Goal: Transaction & Acquisition: Purchase product/service

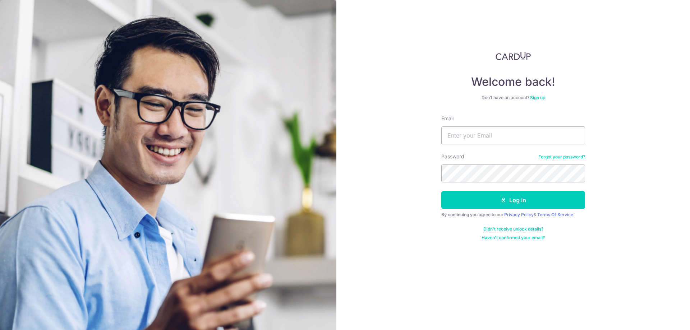
click at [0, 330] on com-1password-button at bounding box center [0, 330] width 0 height 0
type input "iaaron0803@gmail.com"
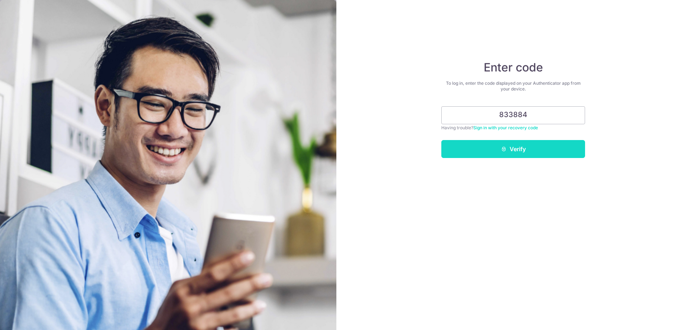
click at [519, 148] on button "Verify" at bounding box center [513, 149] width 144 height 18
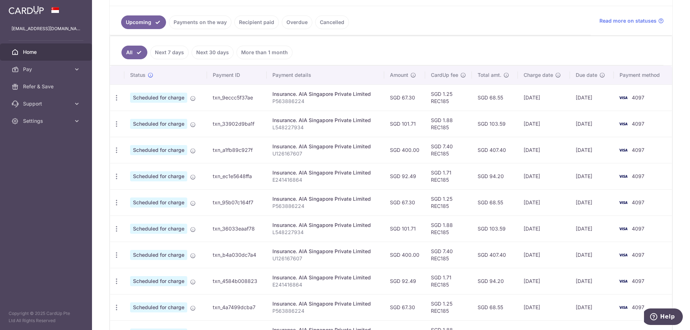
scroll to position [225, 0]
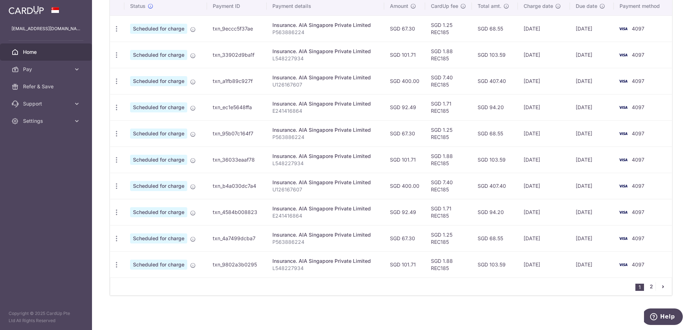
click at [650, 287] on link "2" at bounding box center [651, 286] width 9 height 9
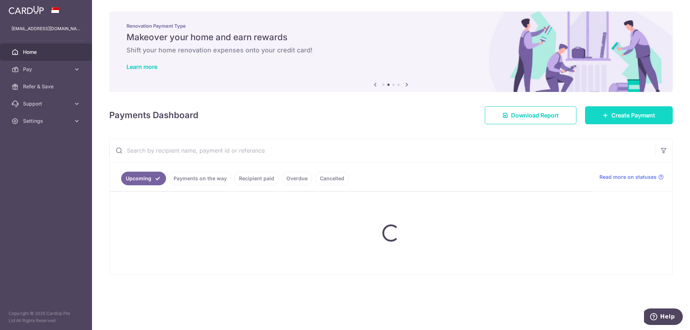
click at [618, 119] on span "Create Payment" at bounding box center [633, 115] width 44 height 9
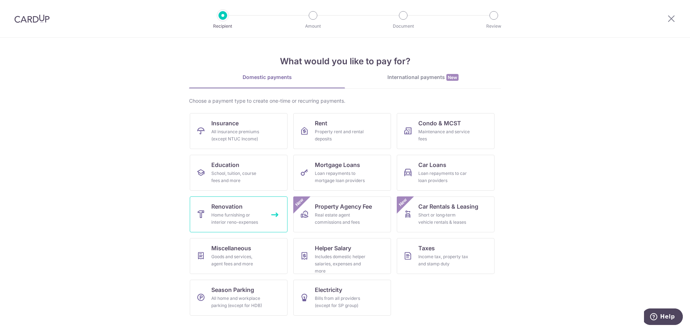
click at [259, 216] on div "Home furnishing or interior reno-expenses" at bounding box center [237, 219] width 52 height 14
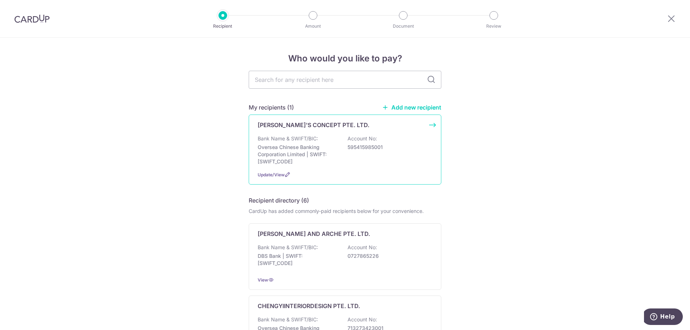
click at [377, 162] on div "Bank Name & SWIFT/BIC: Oversea Chinese Banking Corporation Limited | SWIFT: [SW…" at bounding box center [345, 150] width 175 height 30
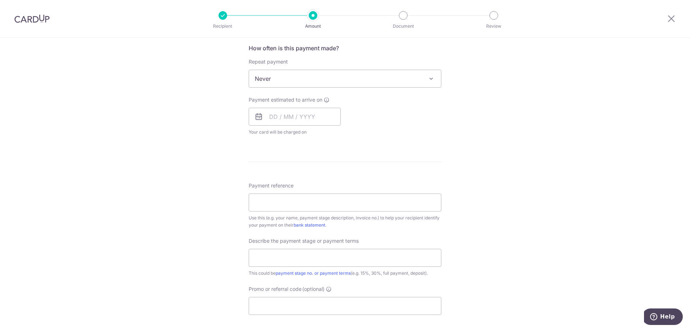
scroll to position [46, 0]
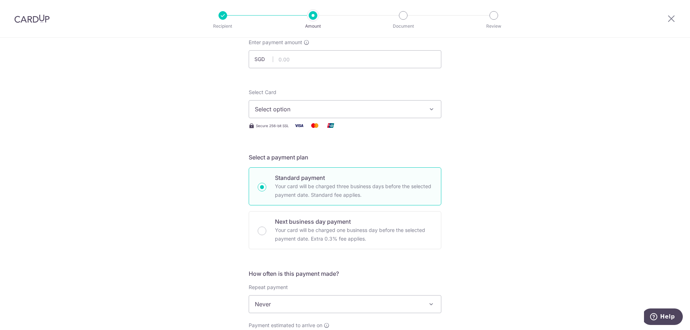
click at [221, 15] on div at bounding box center [222, 15] width 9 height 9
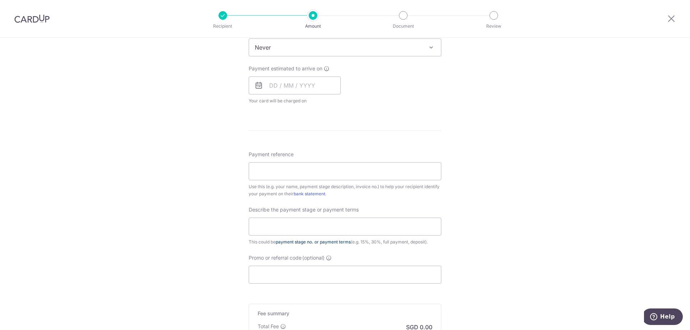
scroll to position [406, 0]
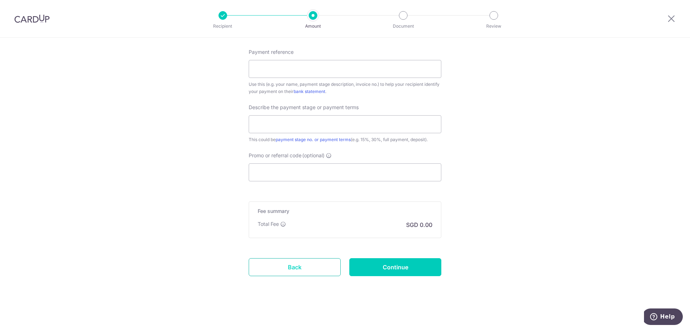
click at [303, 275] on link "Back" at bounding box center [295, 267] width 92 height 18
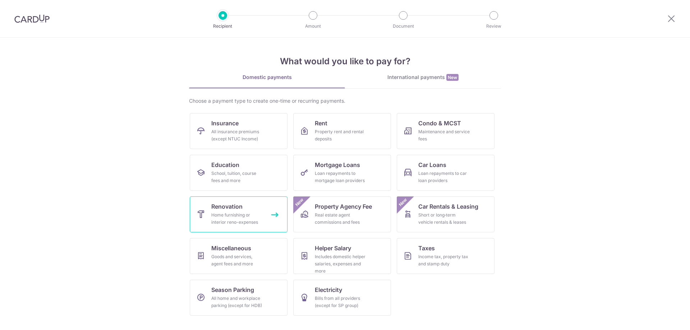
click at [258, 215] on div "Home furnishing or interior reno-expenses" at bounding box center [237, 219] width 52 height 14
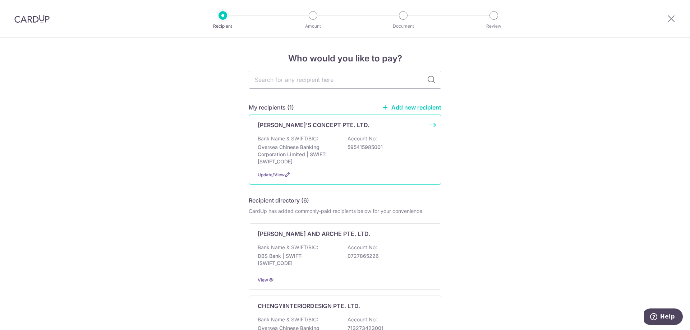
click at [399, 146] on p "595415985001" at bounding box center [388, 147] width 80 height 7
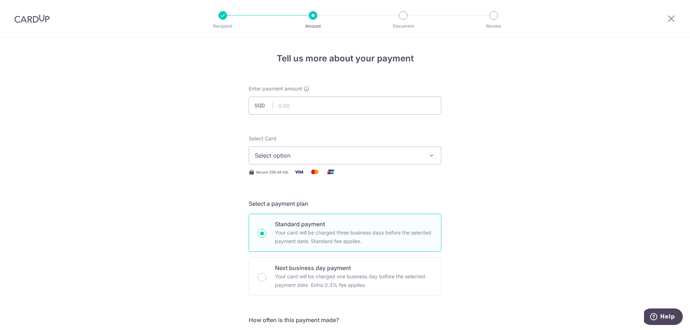
click at [309, 102] on input "text" at bounding box center [345, 106] width 193 height 18
click at [304, 112] on input "32.00" at bounding box center [345, 106] width 193 height 18
paste input ",238.3"
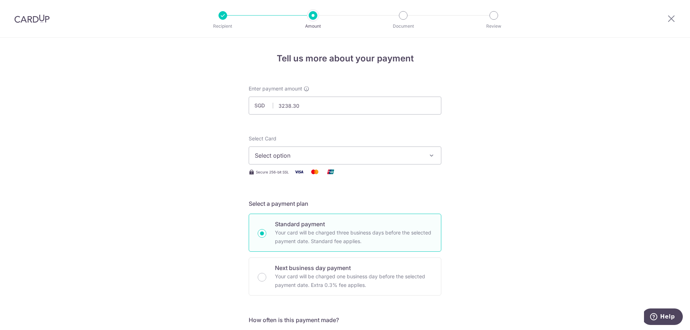
type input "3,238.30"
click at [360, 154] on span "Select option" at bounding box center [338, 155] width 167 height 9
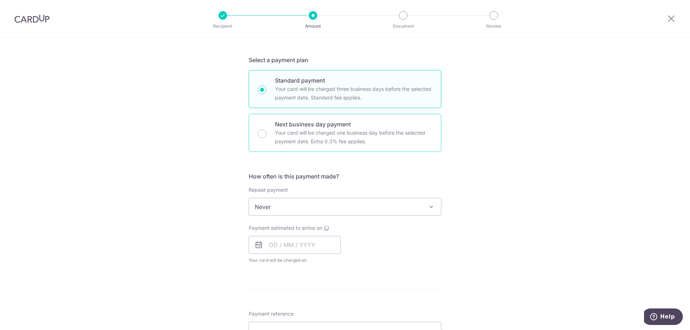
scroll to position [36, 0]
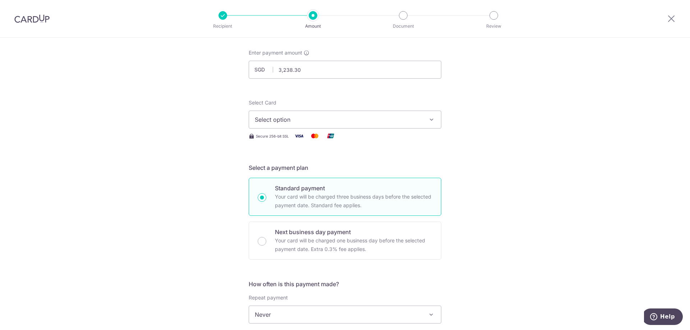
click at [318, 118] on span "Select option" at bounding box center [338, 119] width 167 height 9
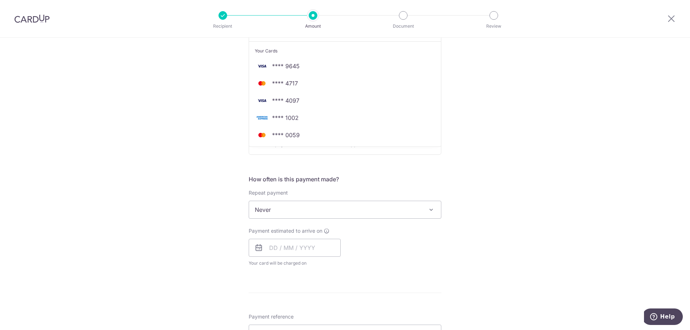
scroll to position [144, 0]
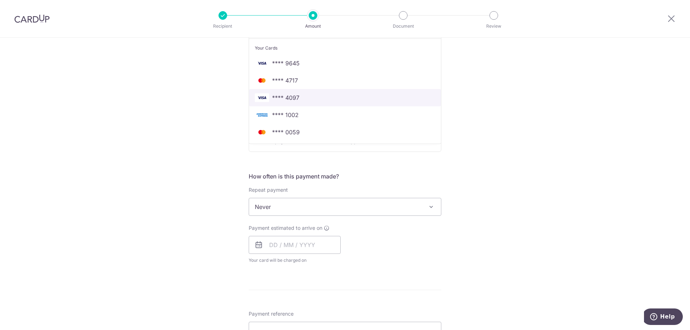
click at [305, 97] on span "**** 4097" at bounding box center [345, 97] width 180 height 9
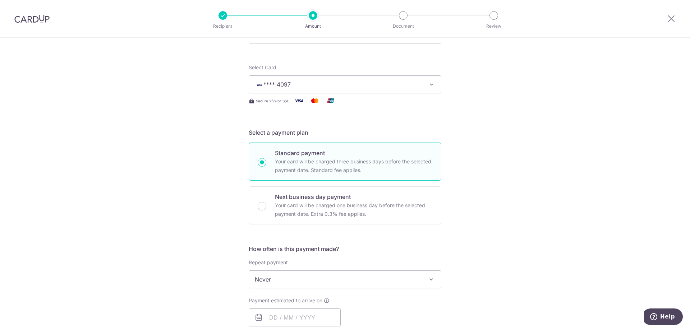
scroll to position [72, 0]
click at [454, 120] on div "Tell us more about your payment Enter payment amount SGD 3,238.30 3238.30 Selec…" at bounding box center [345, 315] width 690 height 698
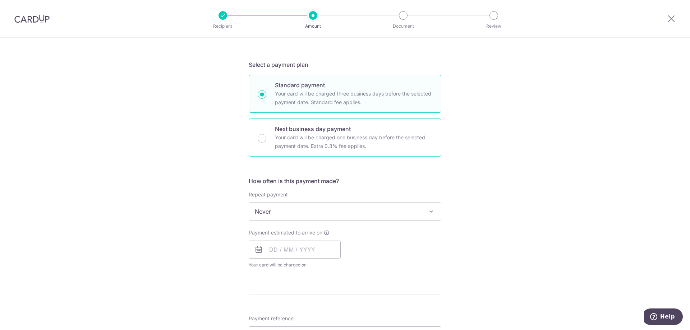
scroll to position [144, 0]
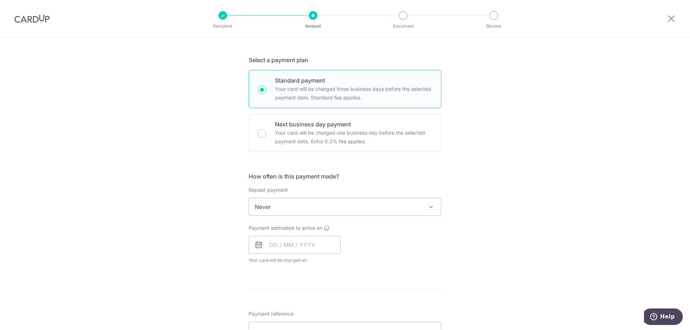
click at [315, 216] on div "How often is this payment made? Repeat payment Never Every week Every month Eve…" at bounding box center [345, 221] width 193 height 98
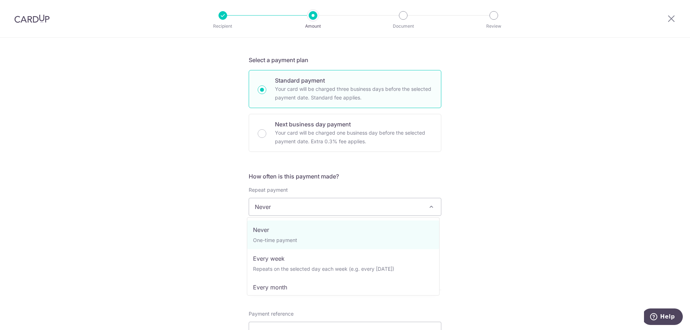
click at [326, 211] on span "Never" at bounding box center [345, 206] width 192 height 17
click at [562, 198] on div "Tell us more about your payment Enter payment amount SGD 3,238.30 3238.30 Selec…" at bounding box center [345, 243] width 690 height 698
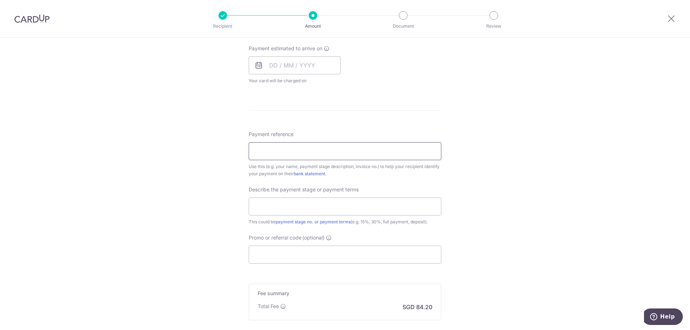
scroll to position [252, 0]
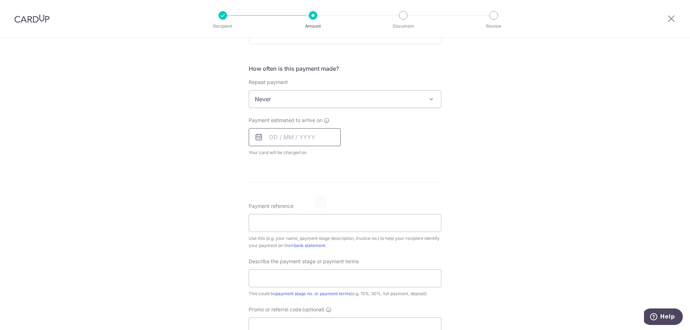
click at [270, 137] on input "text" at bounding box center [295, 137] width 92 height 18
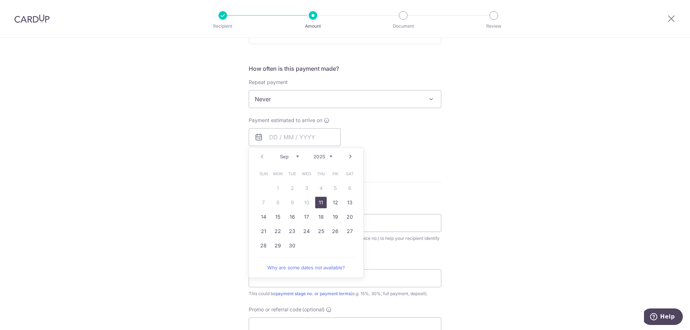
click at [321, 201] on link "11" at bounding box center [320, 202] width 11 height 11
type input "[DATE]"
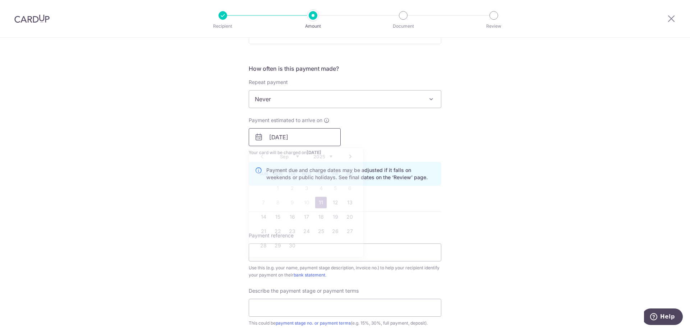
click at [290, 138] on input "[DATE]" at bounding box center [295, 137] width 92 height 18
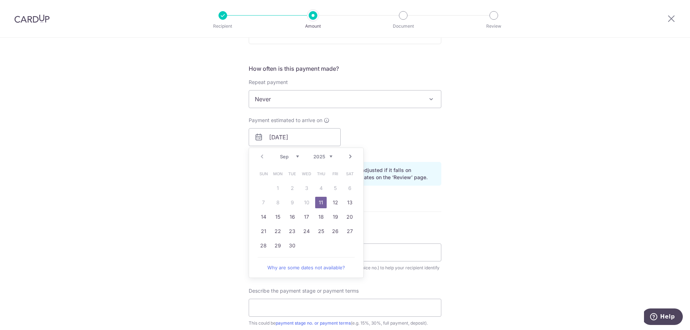
click at [403, 136] on div "Payment estimated to arrive on 11/09/2025 Prev Next Sep Oct Nov Dec 2025 2026 2…" at bounding box center [344, 137] width 201 height 40
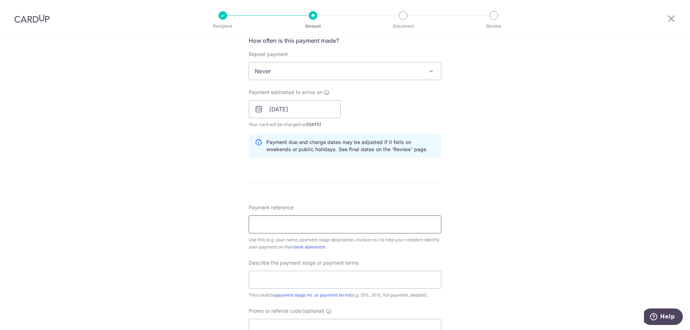
scroll to position [359, 0]
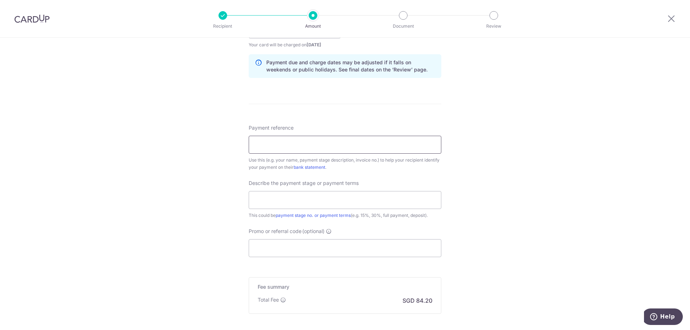
click at [296, 151] on input "Payment reference" at bounding box center [345, 145] width 193 height 18
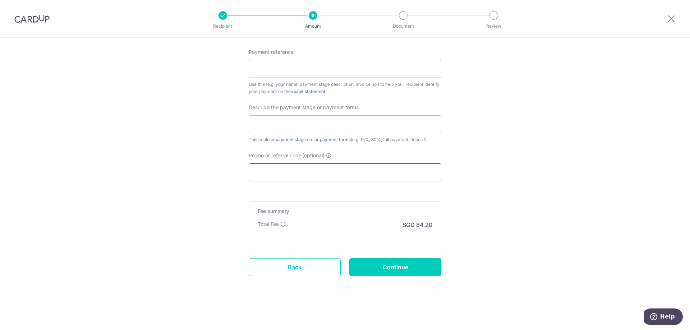
click at [305, 171] on input "Promo or referral code (optional)" at bounding box center [345, 173] width 193 height 18
paste input "3HOME25R"
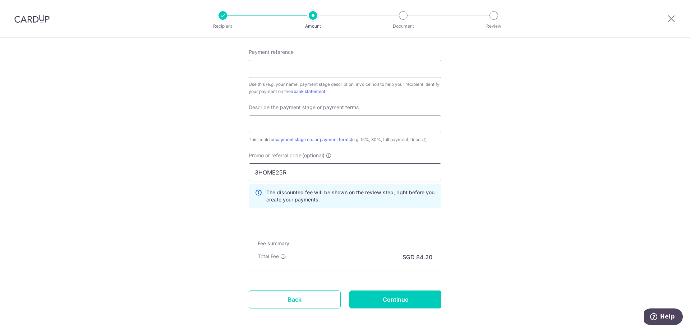
type input "3HOME25R"
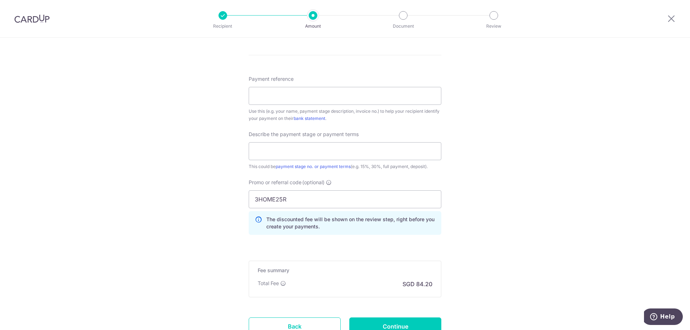
scroll to position [363, 0]
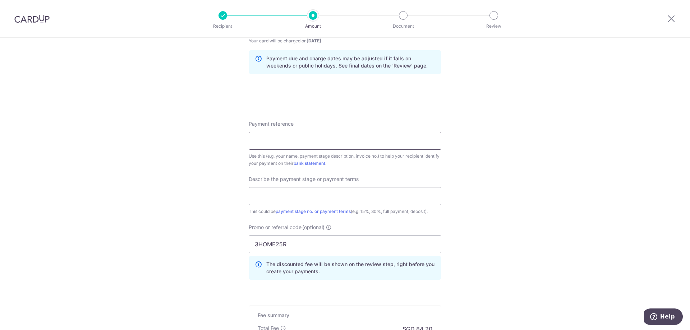
click at [309, 148] on input "Payment reference" at bounding box center [345, 141] width 193 height 18
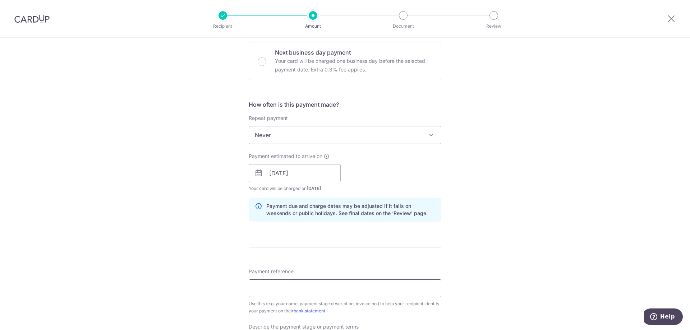
scroll to position [359, 0]
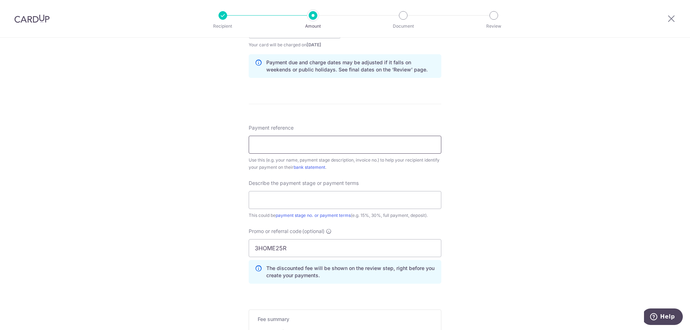
paste input "CC053-03-24A"
type input "CC053-03-24A"
click at [343, 209] on input "text" at bounding box center [345, 200] width 193 height 18
paste input "5% upon completion of work"
type input "5% upon completion of work"
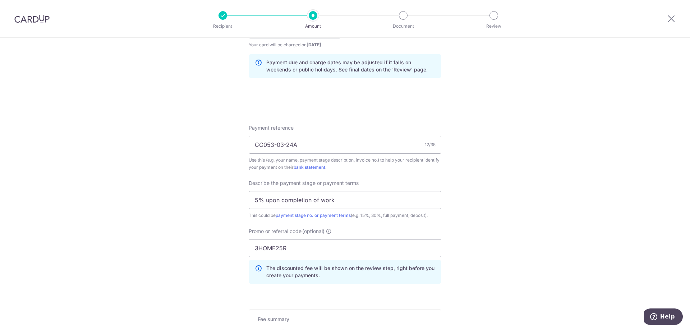
click at [491, 178] on div "Tell us more about your payment Enter payment amount SGD 3,238.30 3238.30 Selec…" at bounding box center [345, 58] width 690 height 760
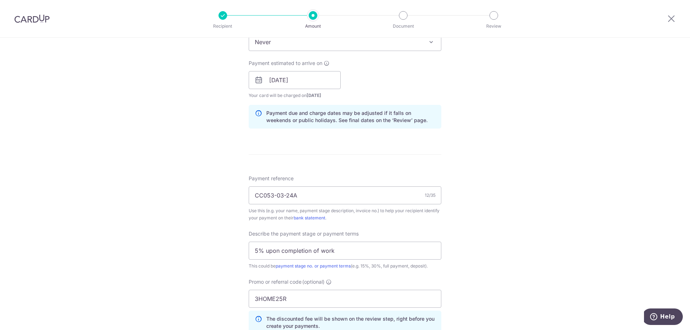
scroll to position [360, 0]
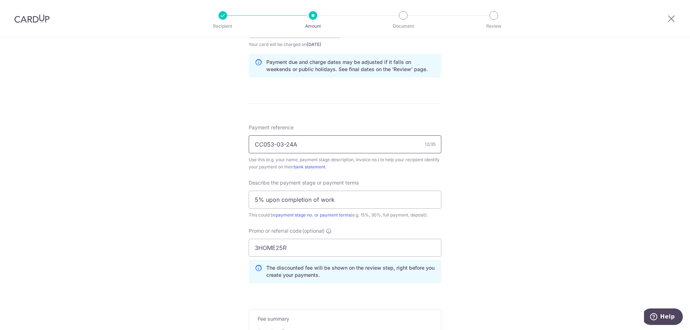
click at [329, 142] on input "CC053-03-24A" at bounding box center [345, 144] width 193 height 18
type input "3,238.30"
paste input "text"
type input "CC053-03-24"
click at [474, 153] on div "Tell us more about your payment Enter payment amount SGD 3,238.30 3238.30 Selec…" at bounding box center [345, 58] width 690 height 760
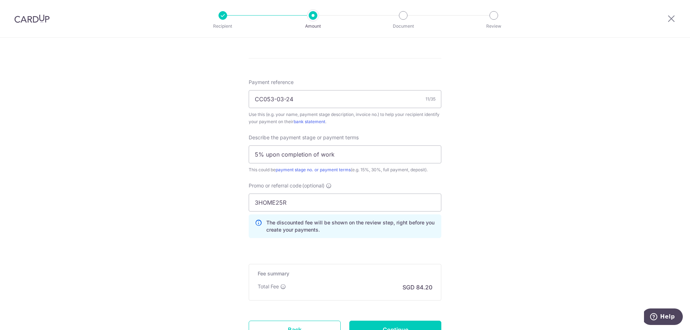
scroll to position [468, 0]
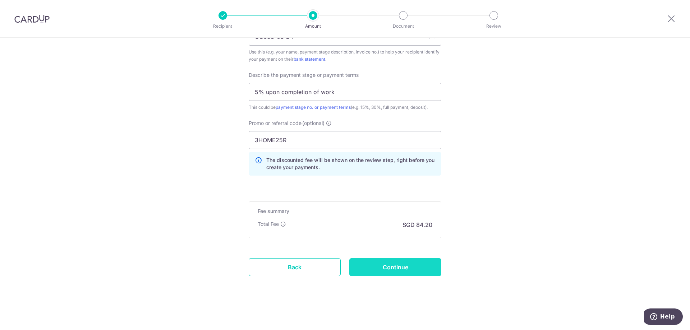
click at [415, 270] on input "Continue" at bounding box center [395, 267] width 92 height 18
type input "Create Schedule"
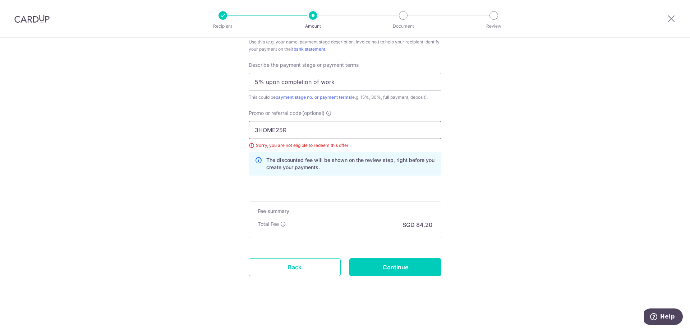
click at [271, 126] on input "3HOME25R" at bounding box center [345, 130] width 193 height 18
click at [271, 127] on input "3HOME25R" at bounding box center [345, 130] width 193 height 18
paste input "OCBC90NV"
type input "OCBC90NV"
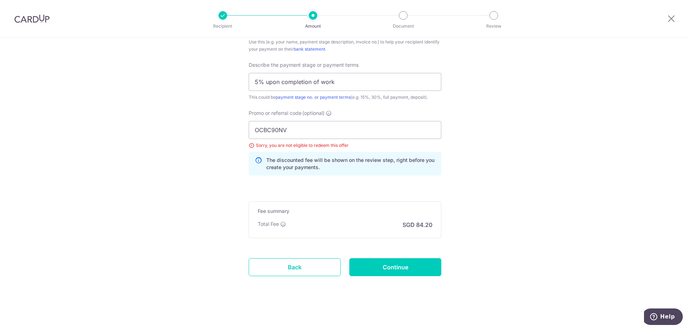
click at [382, 268] on input "Continue" at bounding box center [395, 267] width 92 height 18
type input "Update Schedule"
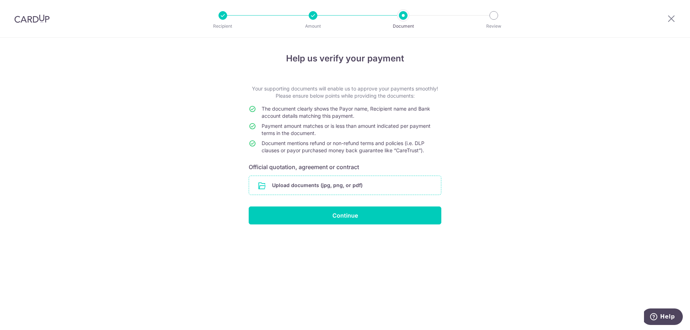
click at [339, 179] on input "file" at bounding box center [345, 185] width 192 height 19
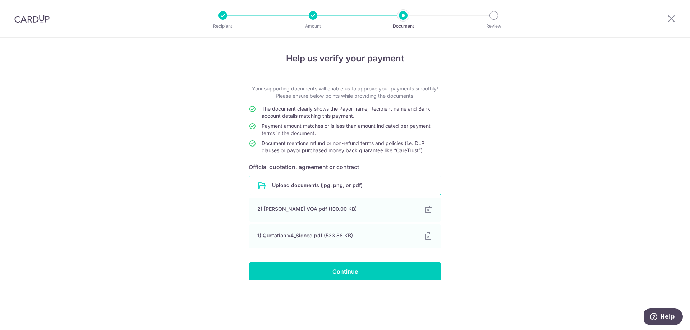
click at [491, 151] on div "Help us verify your payment Your supporting documents will enable us to approve…" at bounding box center [345, 184] width 690 height 293
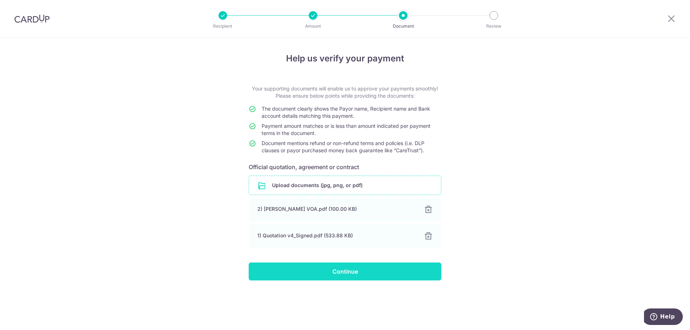
click at [364, 276] on input "Continue" at bounding box center [345, 272] width 193 height 18
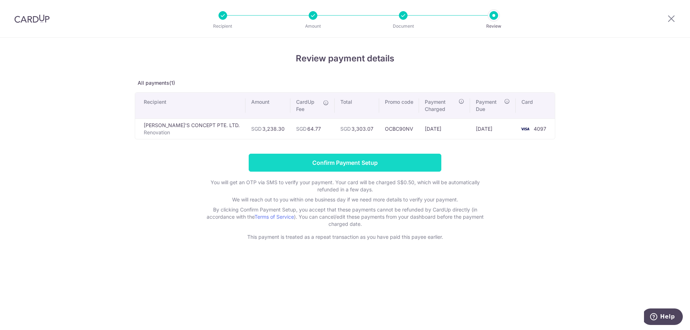
click at [371, 160] on input "Confirm Payment Setup" at bounding box center [345, 163] width 193 height 18
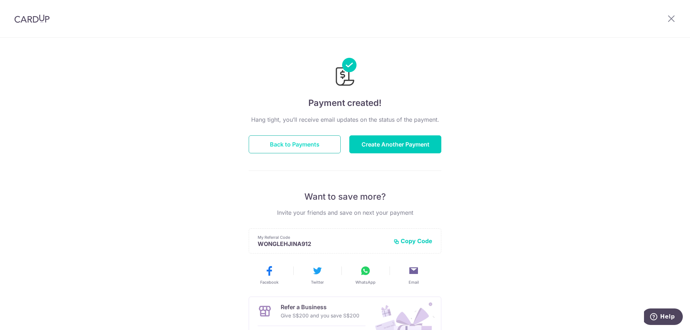
click at [299, 148] on button "Back to Payments" at bounding box center [295, 144] width 92 height 18
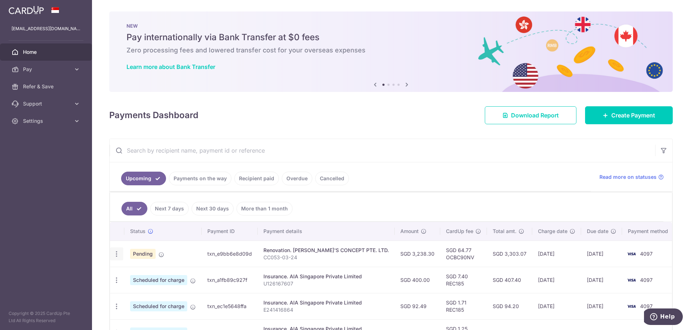
click at [119, 255] on icon "button" at bounding box center [117, 254] width 8 height 8
drag, startPoint x: 263, startPoint y: 257, endPoint x: 343, endPoint y: 255, distance: 80.2
click at [266, 257] on td "Renovation. CHARLOTTE'S CONCEPT PTE. LTD. CC053-03-24" at bounding box center [326, 254] width 137 height 26
click at [239, 254] on td "txn_e9bb6e8d09d" at bounding box center [230, 254] width 56 height 26
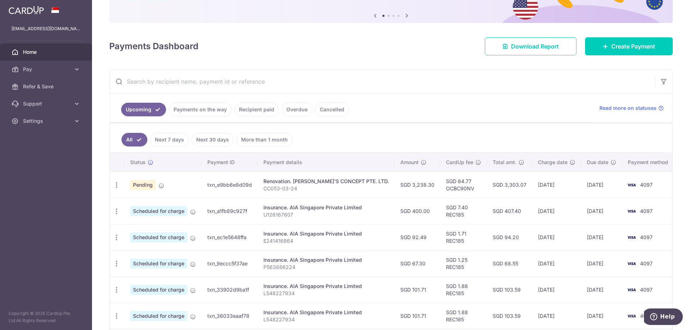
scroll to position [72, 0]
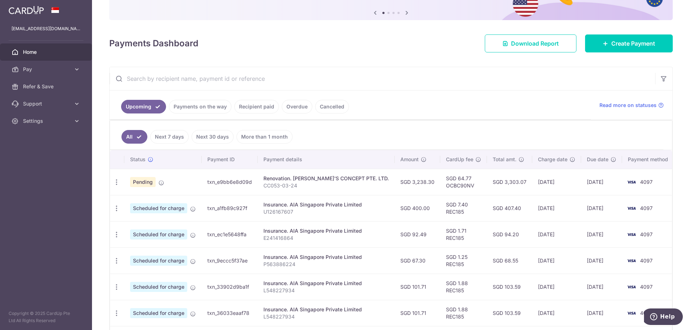
click at [208, 110] on link "Payments on the way" at bounding box center [200, 107] width 63 height 14
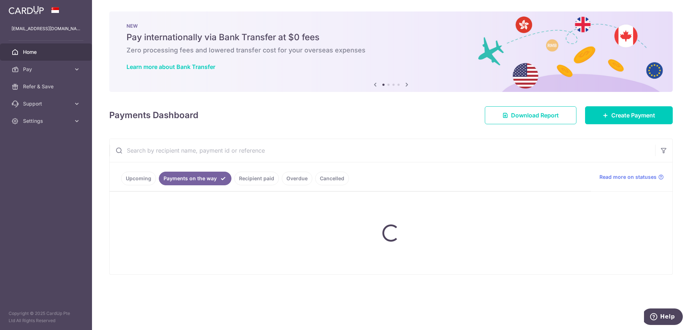
scroll to position [0, 0]
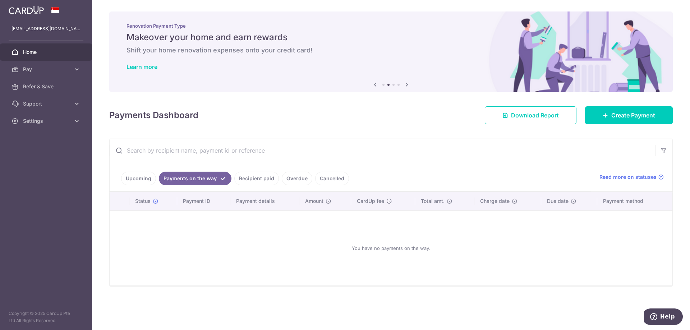
click at [138, 181] on link "Upcoming" at bounding box center [138, 179] width 35 height 14
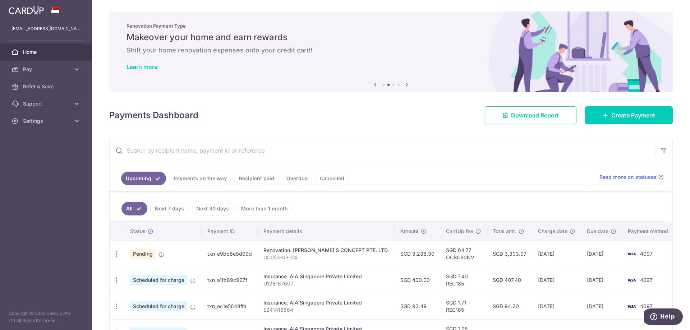
click at [143, 254] on span "Pending" at bounding box center [143, 254] width 26 height 10
drag, startPoint x: 416, startPoint y: 256, endPoint x: 445, endPoint y: 255, distance: 29.1
click at [416, 256] on td "SGD 3,238.30" at bounding box center [418, 254] width 46 height 26
click at [449, 255] on td "SGD 64.77 OCBC90NV" at bounding box center [463, 254] width 47 height 26
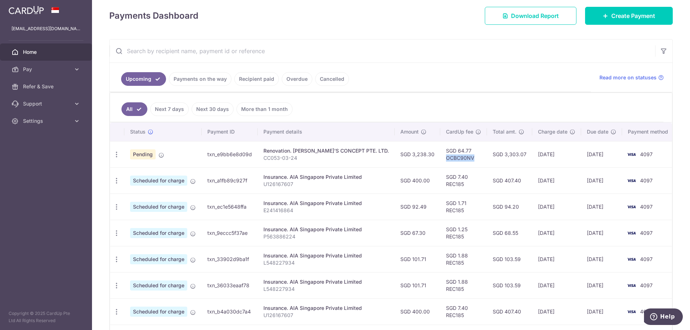
scroll to position [108, 0]
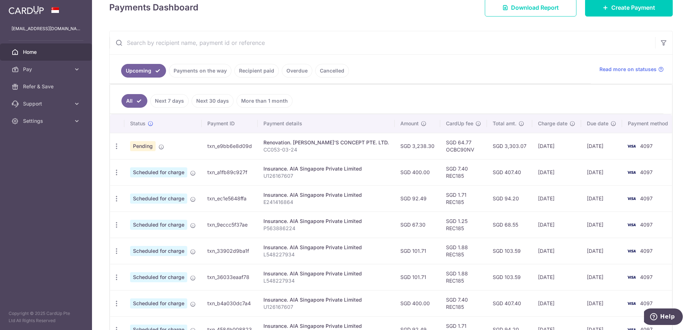
click at [501, 142] on td "SGD 3,303.07" at bounding box center [509, 146] width 45 height 26
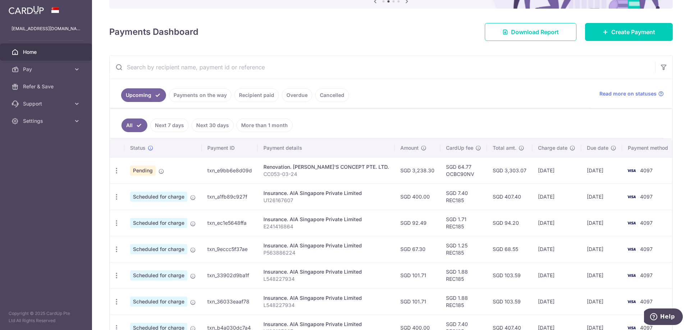
scroll to position [72, 0]
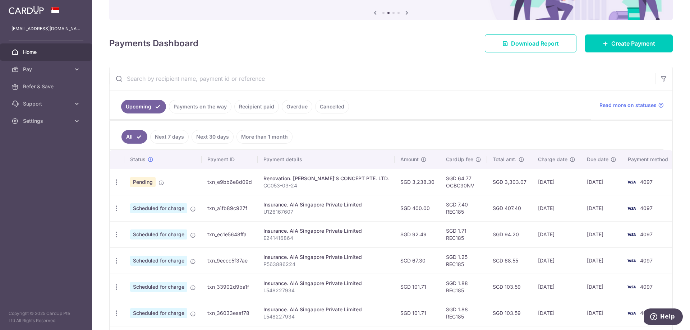
click at [291, 180] on div "Renovation. [PERSON_NAME]'S CONCEPT PTE. LTD." at bounding box center [325, 178] width 125 height 7
click at [234, 183] on td "txn_e9bb6e8d09d" at bounding box center [230, 182] width 56 height 26
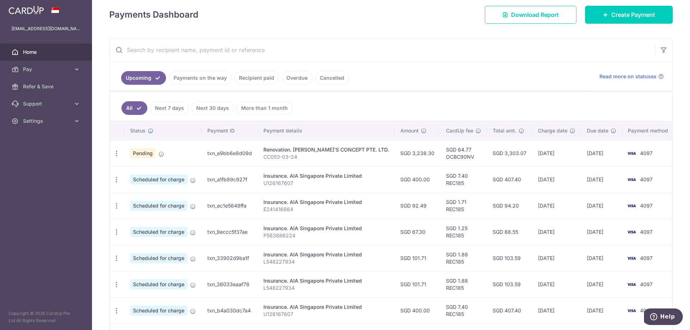
scroll to position [108, 0]
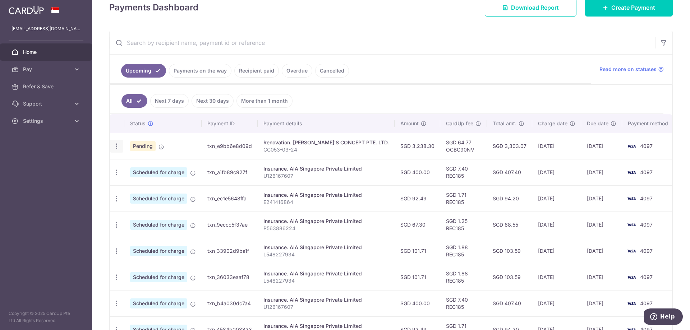
click at [113, 148] on icon "button" at bounding box center [117, 147] width 8 height 8
click at [572, 164] on td "[DATE]" at bounding box center [556, 172] width 49 height 26
click at [603, 146] on td "[DATE]" at bounding box center [601, 146] width 41 height 26
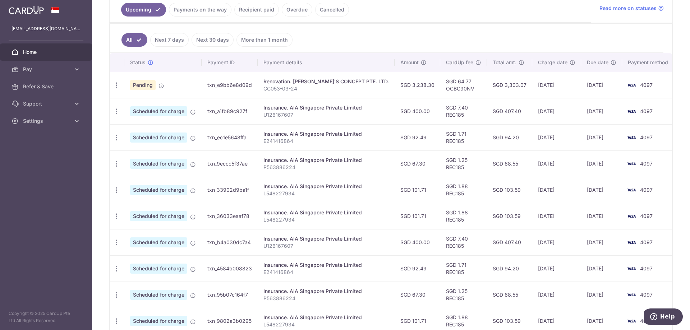
scroll to position [180, 0]
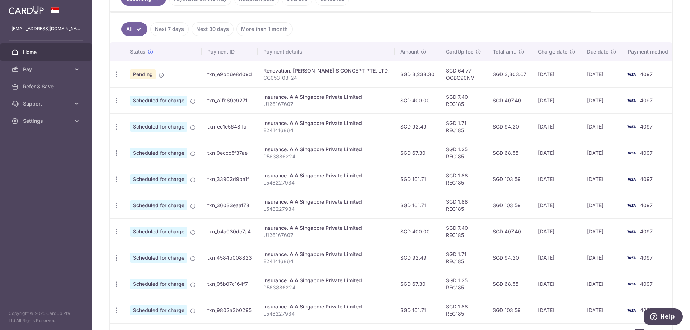
click at [225, 179] on td "txn_33902d9ba1f" at bounding box center [230, 179] width 56 height 26
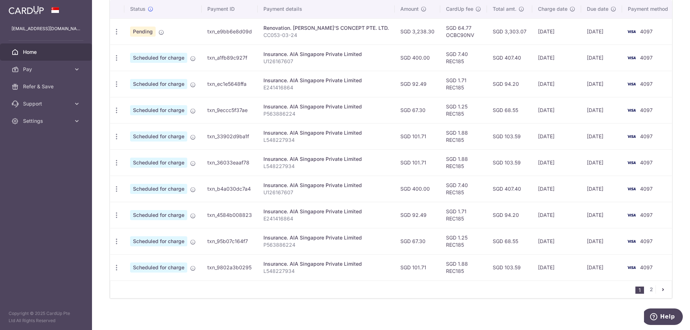
scroll to position [225, 0]
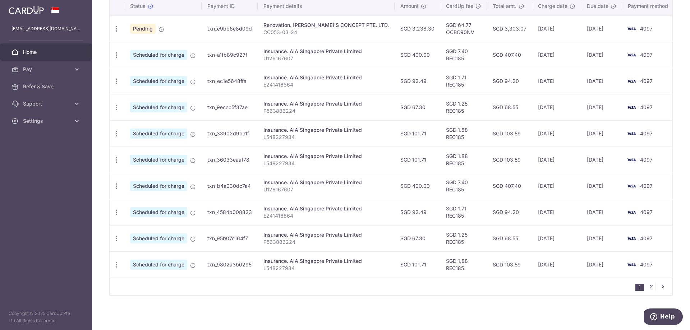
click at [647, 285] on link "2" at bounding box center [651, 286] width 9 height 9
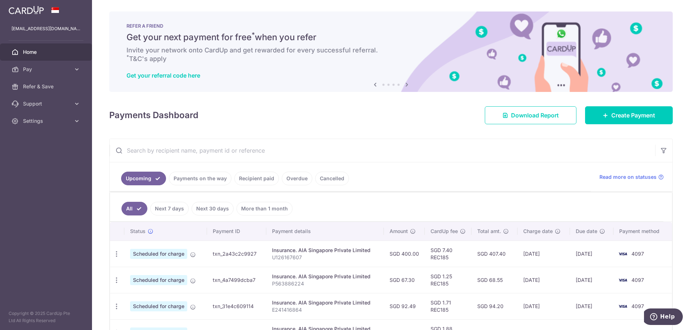
drag, startPoint x: 598, startPoint y: 158, endPoint x: 448, endPoint y: 110, distance: 157.2
click at [598, 158] on input "text" at bounding box center [383, 150] width 546 height 23
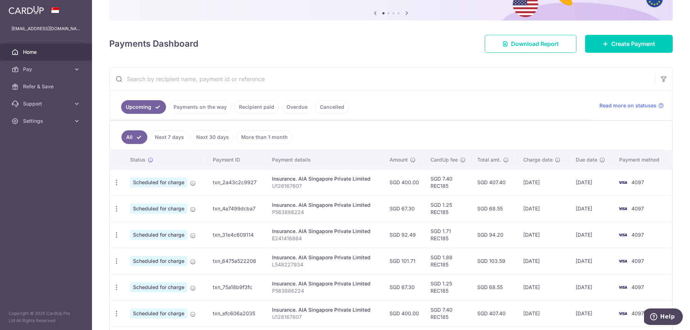
scroll to position [72, 0]
click at [165, 186] on span "Scheduled for charge" at bounding box center [158, 182] width 57 height 10
click at [173, 140] on link "Next 7 days" at bounding box center [169, 137] width 38 height 14
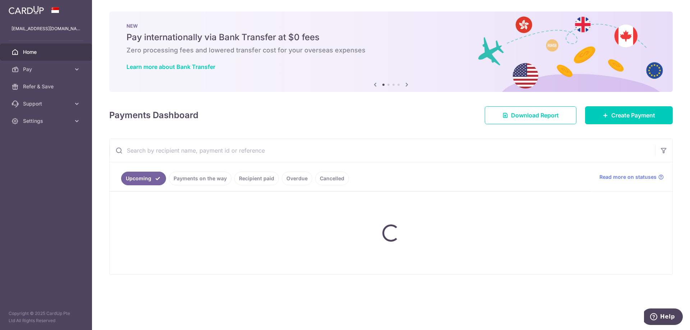
scroll to position [0, 0]
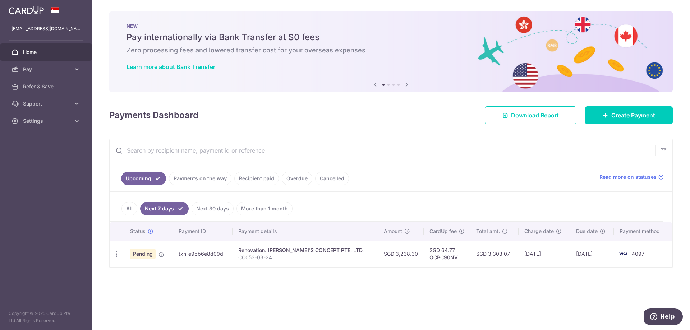
click at [199, 254] on td "txn_e9bb6e8d09d" at bounding box center [203, 254] width 60 height 26
click at [208, 206] on link "Next 30 days" at bounding box center [213, 209] width 42 height 14
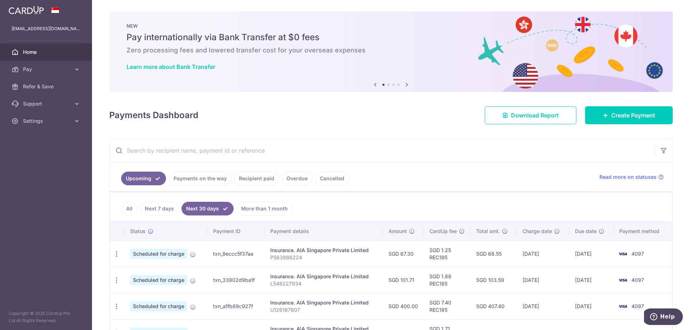
click at [269, 207] on link "More than 1 month" at bounding box center [264, 209] width 56 height 14
click at [262, 181] on link "Recipient paid" at bounding box center [256, 179] width 45 height 14
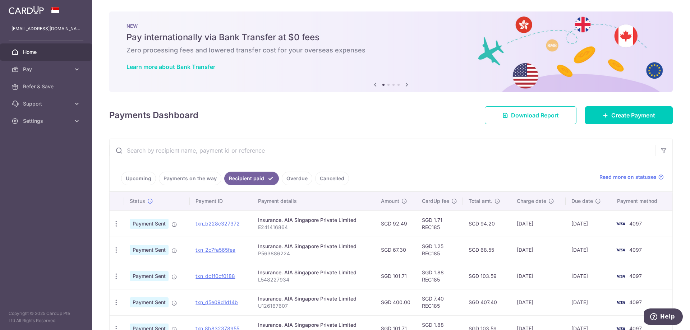
click at [139, 177] on link "Upcoming" at bounding box center [138, 179] width 35 height 14
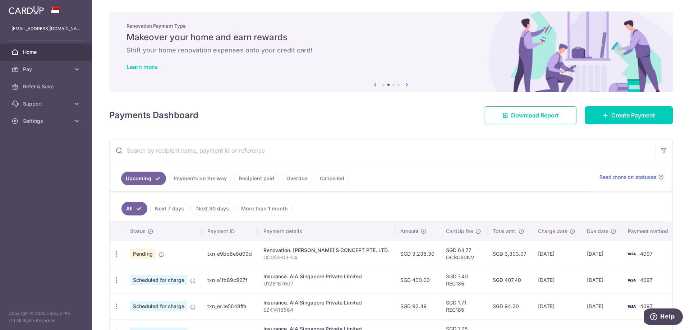
click at [257, 180] on link "Recipient paid" at bounding box center [256, 179] width 45 height 14
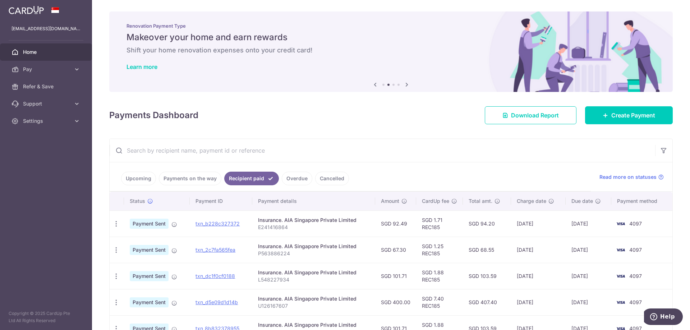
click at [135, 178] on link "Upcoming" at bounding box center [138, 179] width 35 height 14
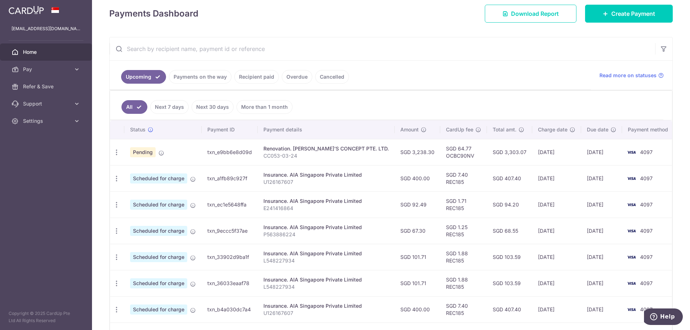
scroll to position [108, 0]
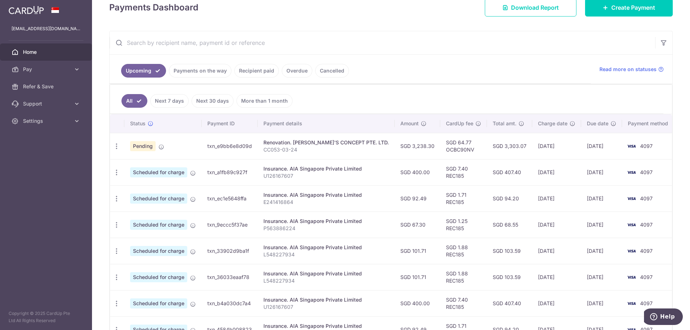
click at [570, 56] on ul "Upcoming Payments on the way Recipient paid Overdue Cancelled" at bounding box center [350, 69] width 481 height 29
click at [578, 68] on ul "Upcoming Payments on the way Recipient paid Overdue Cancelled" at bounding box center [350, 69] width 481 height 29
click at [42, 53] on span "Home" at bounding box center [46, 52] width 47 height 7
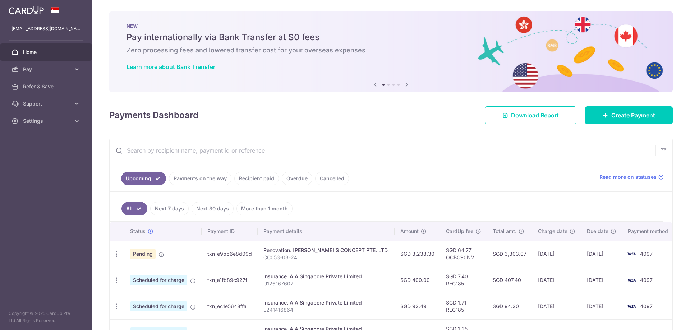
click at [651, 108] on link "Create Payment" at bounding box center [629, 115] width 88 height 18
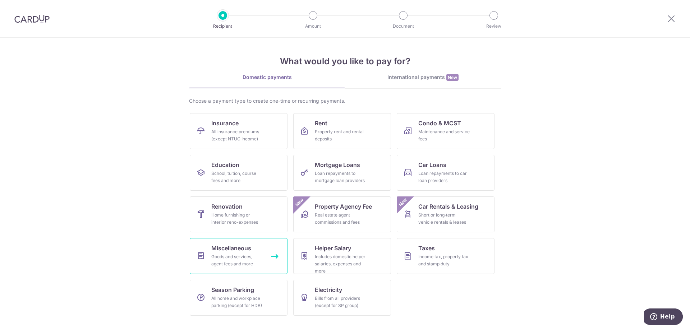
click at [278, 259] on link "Miscellaneous Goods and services, agent fees and more" at bounding box center [239, 256] width 98 height 36
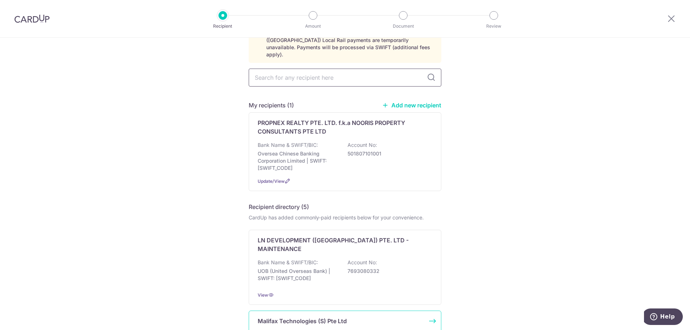
scroll to position [52, 0]
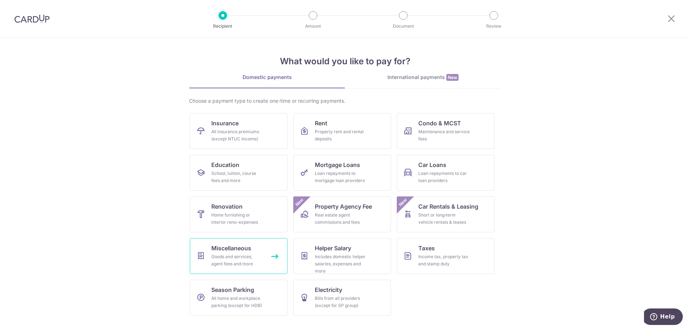
click at [264, 255] on link "Miscellaneous Goods and services, agent fees and more" at bounding box center [239, 256] width 98 height 36
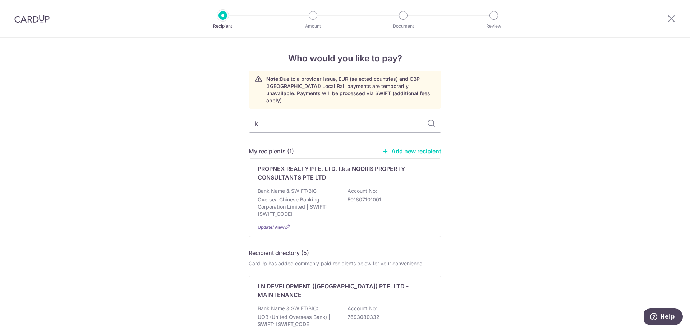
type input "ky"
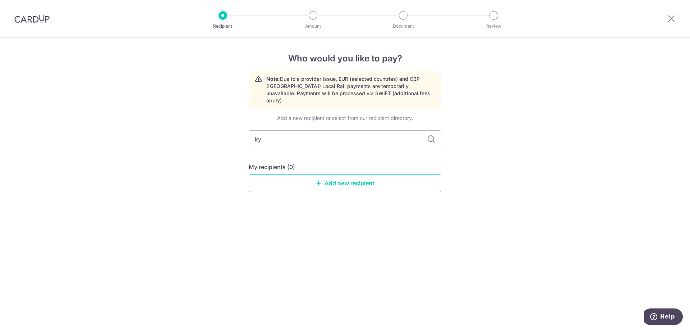
click at [588, 118] on div "Who would you like to pay? Note: Due to a provider issue, EUR (selected countri…" at bounding box center [345, 184] width 690 height 293
click at [315, 135] on input "ky" at bounding box center [345, 139] width 193 height 18
type input "kyan"
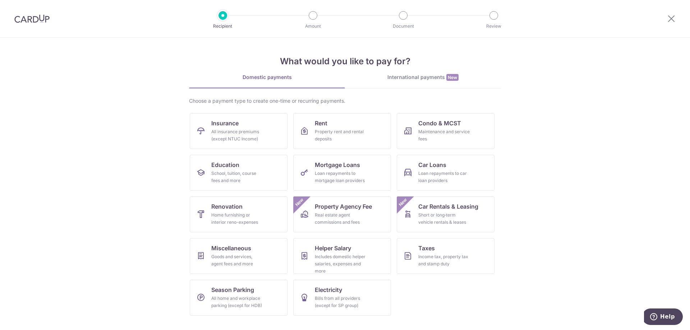
click at [446, 149] on ul "Insurance All insurance premiums (except NTUC Income) Rent Property rent and re…" at bounding box center [345, 217] width 310 height 208
click at [446, 139] on div "Maintenance and service fees" at bounding box center [444, 135] width 52 height 14
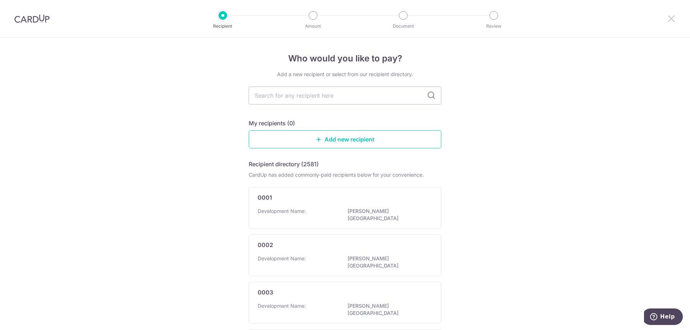
click at [675, 15] on icon at bounding box center [671, 18] width 9 height 9
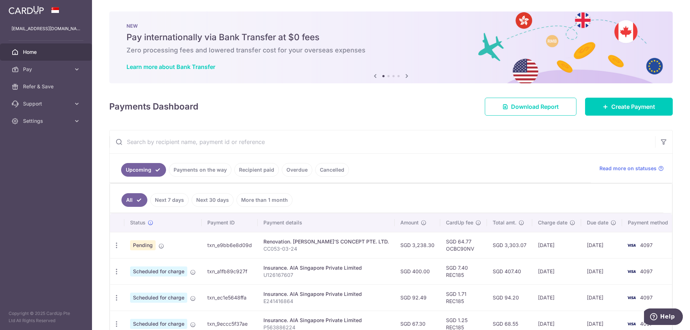
drag, startPoint x: 572, startPoint y: 116, endPoint x: 591, endPoint y: 133, distance: 24.4
click at [574, 118] on div "× Pause Schedule Pause all future payments in this series Pause just this one p…" at bounding box center [391, 165] width 598 height 330
